Goal: Information Seeking & Learning: Check status

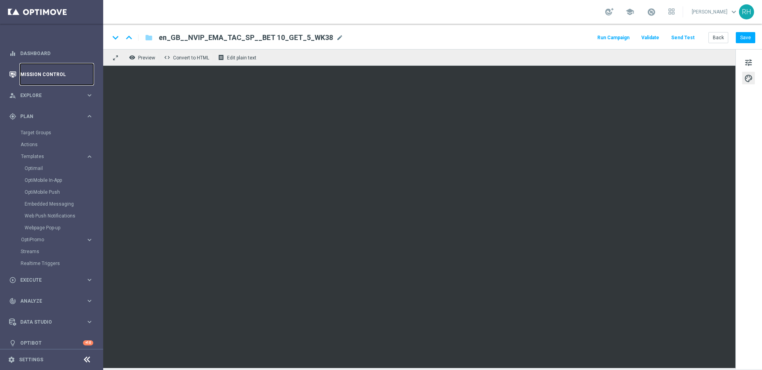
click at [72, 75] on link "Mission Control" at bounding box center [56, 74] width 73 height 21
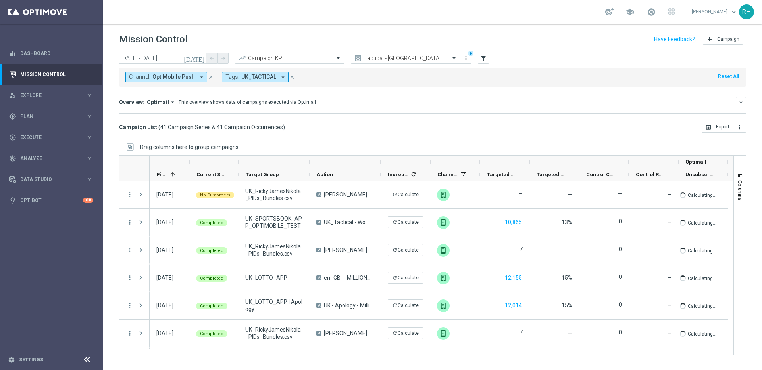
click at [202, 58] on icon "[DATE]" at bounding box center [194, 58] width 21 height 7
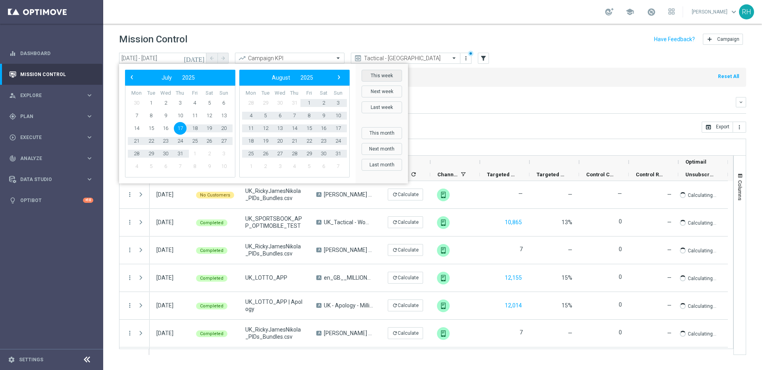
click at [378, 76] on button "This week" at bounding box center [381, 76] width 40 height 12
type input "[DATE] - [DATE]"
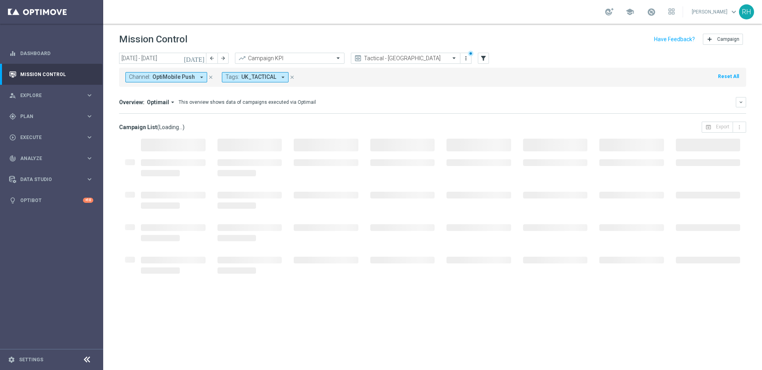
click at [208, 79] on icon "close" at bounding box center [211, 78] width 6 height 6
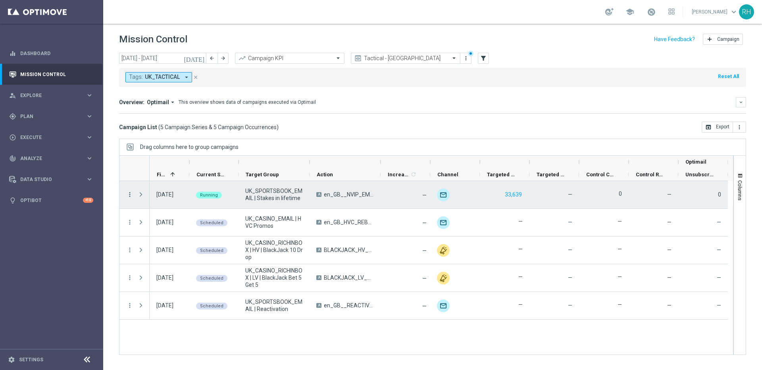
click at [129, 194] on icon "more_vert" at bounding box center [129, 194] width 7 height 7
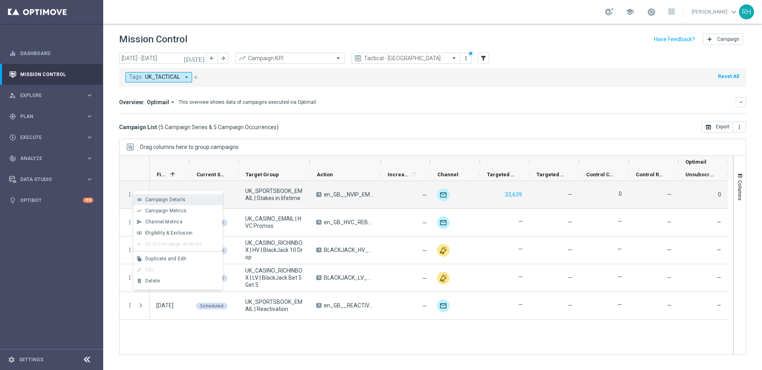
click at [141, 197] on icon "list" at bounding box center [139, 200] width 6 height 6
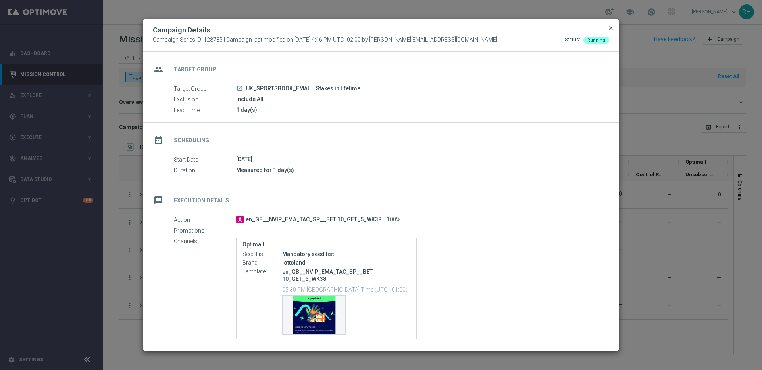
click at [612, 31] on span "close" at bounding box center [610, 28] width 6 height 6
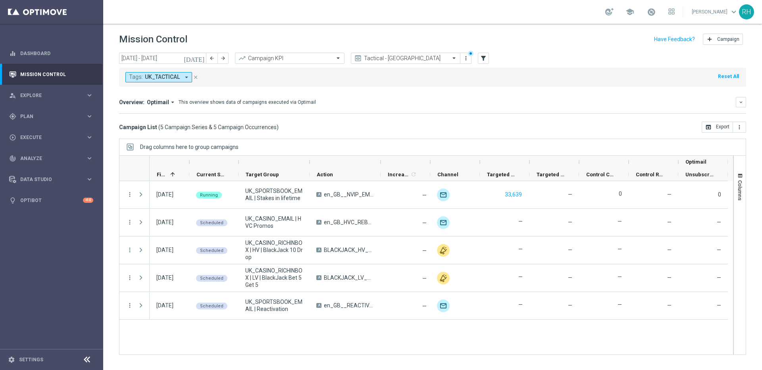
click at [539, 97] on div "Overview: Optimail arrow_drop_down This overview shows data of campaigns execut…" at bounding box center [432, 102] width 627 height 10
click at [530, 65] on div "Tags: UK_TACTICAL arrow_drop_down close Reset All" at bounding box center [432, 76] width 627 height 22
click at [462, 126] on div "Campaign List ( 5 Campaign Series & 5 Campaign Occurrences ) open_in_browser Ex…" at bounding box center [432, 127] width 627 height 11
